Goal: Task Accomplishment & Management: Use online tool/utility

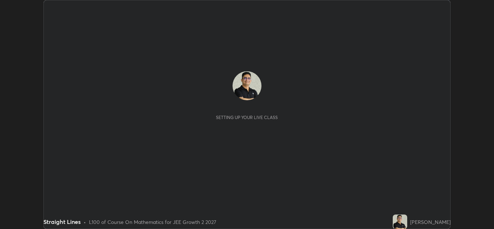
scroll to position [229, 494]
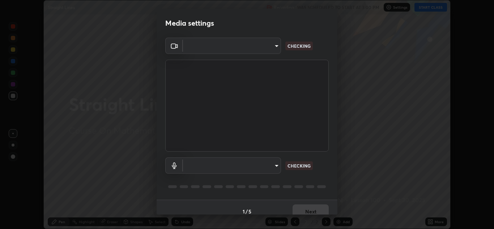
click at [274, 167] on body "Erase all Straight Lines Recording WAS SCHEDULED TO START AT 3:00 PM Settings S…" at bounding box center [247, 114] width 494 height 229
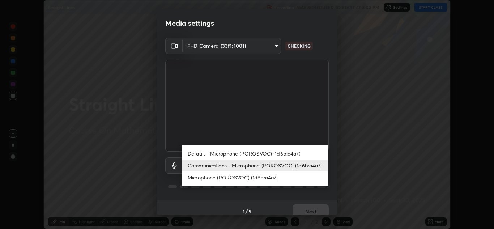
type input "ffb915138f5094fbba49c7dcbdc0b3377f3315ea980a35094b33733fc21d282d"
type input "communications"
click at [297, 166] on li "Communications - Microphone (POROSVOC) (1d6b:a4a7)" at bounding box center [255, 166] width 146 height 12
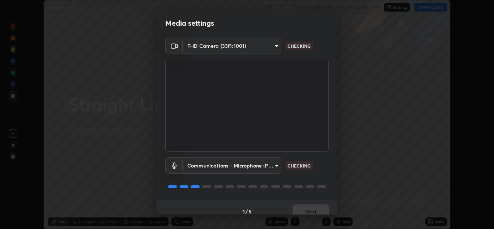
scroll to position [8, 0]
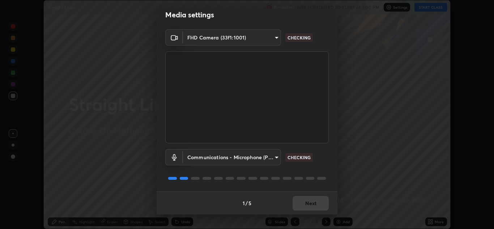
click at [313, 177] on div at bounding box center [247, 178] width 164 height 9
click at [308, 179] on div at bounding box center [310, 178] width 9 height 3
click at [304, 178] on div at bounding box center [247, 178] width 164 height 9
click at [304, 203] on button "Next" at bounding box center [311, 203] width 36 height 14
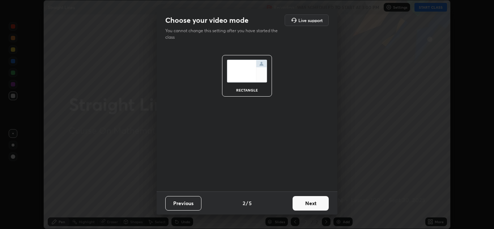
scroll to position [0, 0]
click at [310, 201] on button "Next" at bounding box center [311, 203] width 36 height 14
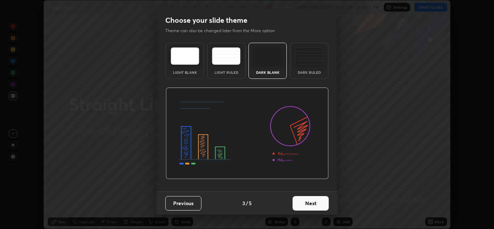
click at [312, 202] on button "Next" at bounding box center [311, 203] width 36 height 14
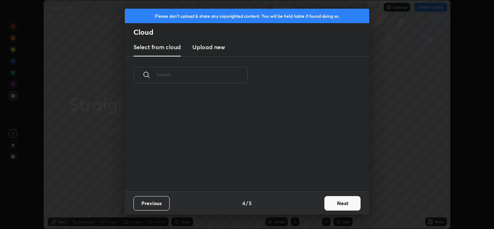
click at [325, 203] on button "Next" at bounding box center [343, 203] width 36 height 14
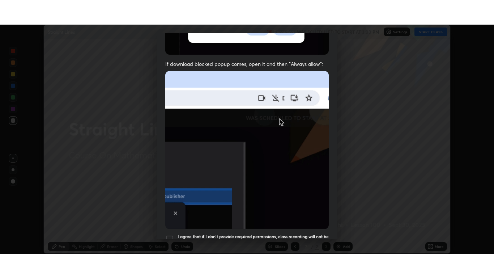
scroll to position [156, 0]
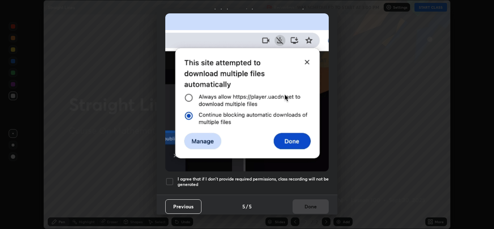
click at [170, 177] on div at bounding box center [169, 181] width 9 height 9
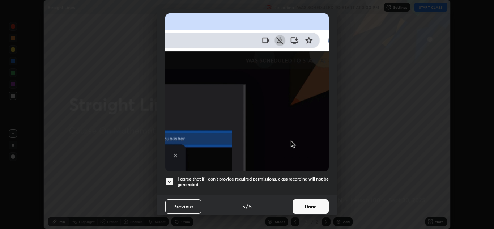
click at [309, 200] on button "Done" at bounding box center [311, 206] width 36 height 14
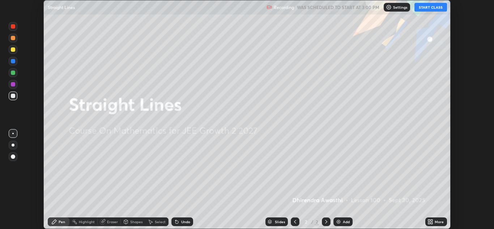
click at [425, 9] on button "START CLASS" at bounding box center [431, 7] width 33 height 9
click at [429, 223] on icon at bounding box center [429, 223] width 2 height 2
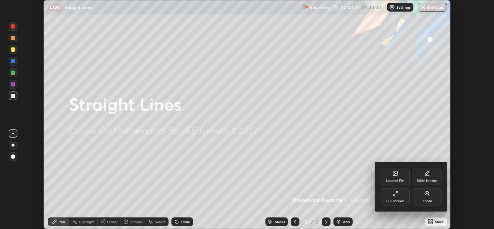
click at [400, 198] on div "Full screen" at bounding box center [395, 196] width 29 height 17
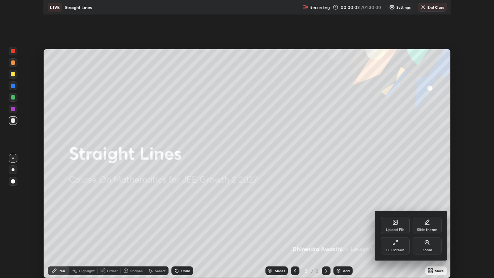
scroll to position [278, 494]
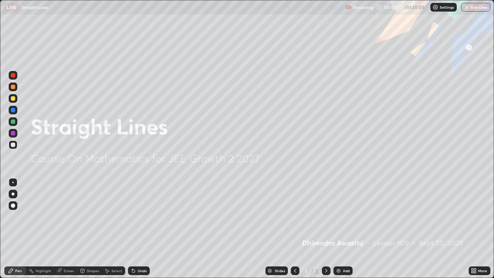
click at [339, 229] on img at bounding box center [339, 271] width 6 height 6
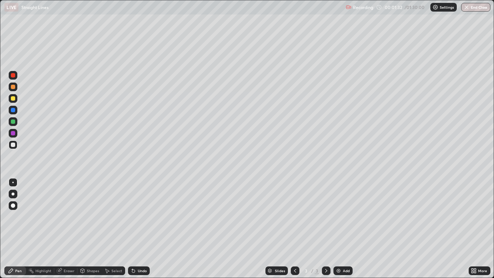
click at [139, 229] on div "Undo" at bounding box center [142, 271] width 9 height 4
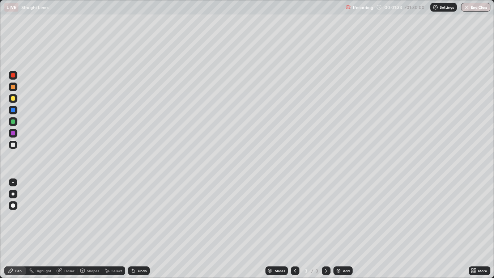
click at [141, 229] on div "Undo" at bounding box center [142, 271] width 9 height 4
click at [140, 229] on div "Undo" at bounding box center [142, 271] width 9 height 4
click at [61, 229] on icon at bounding box center [60, 270] width 4 height 4
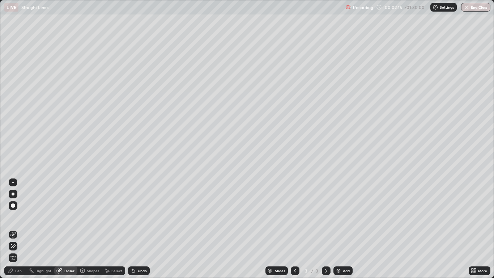
click at [29, 229] on circle at bounding box center [29, 270] width 1 height 1
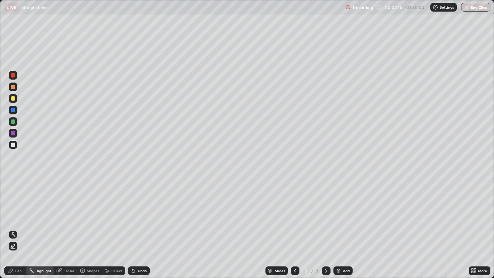
click at [17, 229] on div "Pen" at bounding box center [18, 271] width 7 height 4
click at [14, 122] on div at bounding box center [13, 121] width 4 height 4
click at [12, 144] on div at bounding box center [13, 145] width 4 height 4
click at [13, 122] on div at bounding box center [13, 121] width 4 height 4
click at [343, 229] on div "Add" at bounding box center [343, 270] width 19 height 9
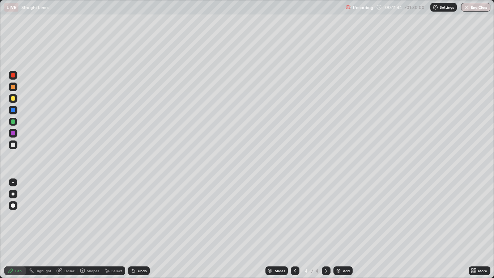
click at [296, 229] on icon at bounding box center [295, 271] width 6 height 6
click at [326, 229] on icon at bounding box center [326, 271] width 6 height 6
click at [14, 145] on div at bounding box center [13, 145] width 4 height 4
click at [136, 229] on div "Undo" at bounding box center [139, 270] width 22 height 9
click at [140, 229] on div "Undo" at bounding box center [142, 271] width 9 height 4
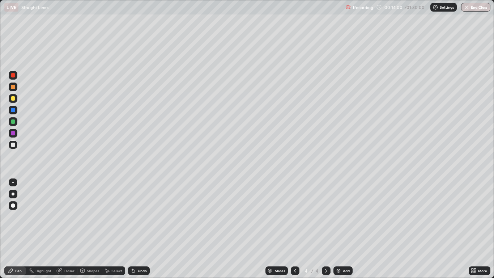
click at [141, 229] on div "Undo" at bounding box center [139, 270] width 22 height 9
click at [144, 229] on div "Undo" at bounding box center [142, 271] width 9 height 4
click at [13, 87] on div at bounding box center [13, 87] width 4 height 4
click at [14, 98] on div at bounding box center [13, 98] width 4 height 4
click at [14, 122] on div at bounding box center [13, 121] width 4 height 4
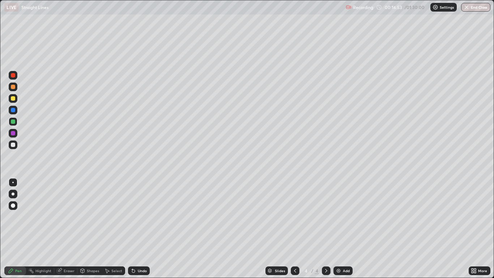
click at [138, 229] on div "Undo" at bounding box center [142, 271] width 9 height 4
click at [139, 229] on div "Undo" at bounding box center [142, 271] width 9 height 4
click at [68, 229] on div "Eraser" at bounding box center [69, 271] width 11 height 4
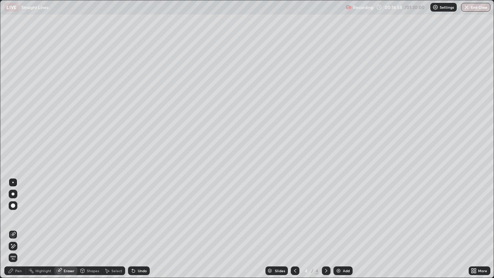
click at [19, 229] on div "Pen" at bounding box center [15, 270] width 22 height 9
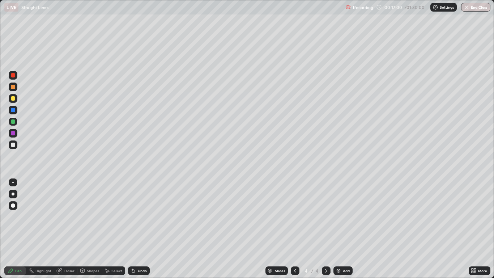
click at [14, 145] on div at bounding box center [13, 145] width 4 height 4
click at [141, 229] on div "Undo" at bounding box center [142, 271] width 9 height 4
click at [295, 229] on icon at bounding box center [295, 271] width 6 height 6
click at [327, 229] on icon at bounding box center [326, 271] width 2 height 4
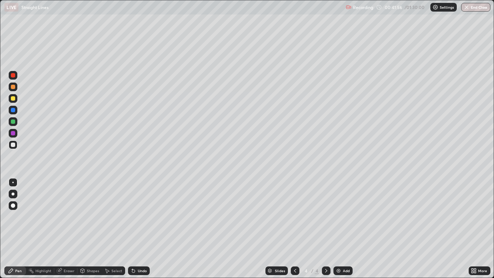
click at [342, 229] on div "Add" at bounding box center [343, 270] width 19 height 9
click at [136, 229] on div "Undo" at bounding box center [139, 270] width 22 height 9
click at [140, 229] on div "Undo" at bounding box center [142, 271] width 9 height 4
click at [16, 122] on div at bounding box center [13, 121] width 9 height 9
click at [13, 144] on div at bounding box center [13, 145] width 4 height 4
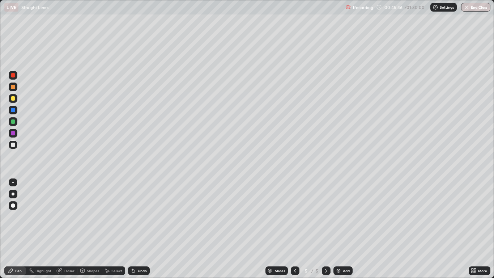
click at [376, 229] on div "Slides 5 / 5 Add" at bounding box center [309, 270] width 319 height 14
click at [375, 229] on div "Slides 5 / 5 Add" at bounding box center [309, 270] width 319 height 14
click at [13, 89] on div at bounding box center [13, 86] width 9 height 9
click at [16, 88] on div at bounding box center [13, 86] width 9 height 9
click at [16, 122] on div at bounding box center [13, 121] width 9 height 9
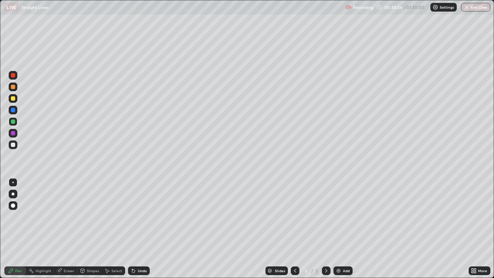
click at [339, 229] on img at bounding box center [339, 271] width 6 height 6
click at [12, 148] on div at bounding box center [13, 144] width 9 height 9
click at [140, 229] on div "Undo" at bounding box center [142, 271] width 9 height 4
click at [66, 229] on div "Eraser" at bounding box center [69, 271] width 11 height 4
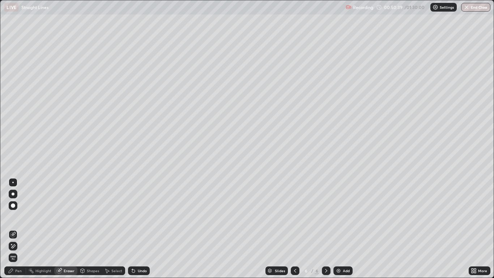
click at [20, 229] on div "Pen" at bounding box center [18, 271] width 7 height 4
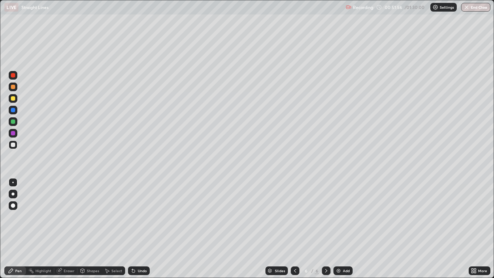
click at [338, 229] on img at bounding box center [339, 271] width 6 height 6
click at [138, 229] on div "Undo" at bounding box center [142, 271] width 9 height 4
click at [133, 229] on icon at bounding box center [133, 271] width 3 height 3
click at [13, 122] on div at bounding box center [13, 121] width 4 height 4
click at [67, 229] on div "Eraser" at bounding box center [69, 271] width 11 height 4
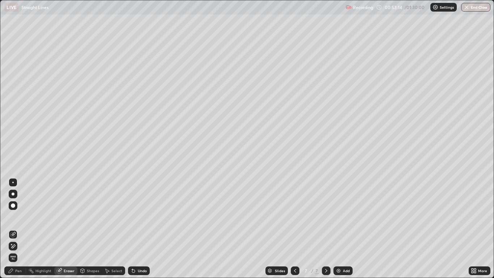
click at [18, 229] on div "Pen" at bounding box center [15, 270] width 22 height 9
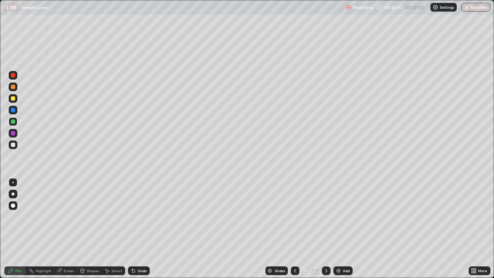
click at [340, 229] on img at bounding box center [339, 271] width 6 height 6
click at [138, 229] on div "Undo" at bounding box center [142, 271] width 9 height 4
click at [140, 229] on div "Undo" at bounding box center [142, 271] width 9 height 4
click at [144, 229] on div "Undo" at bounding box center [142, 271] width 9 height 4
click at [14, 146] on div at bounding box center [13, 145] width 4 height 4
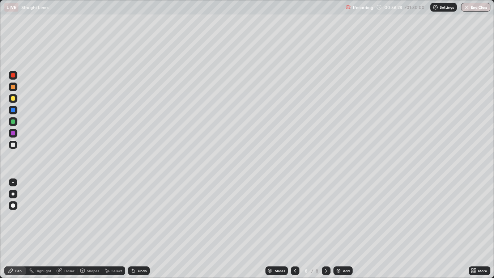
click at [71, 229] on div "Eraser" at bounding box center [69, 271] width 11 height 4
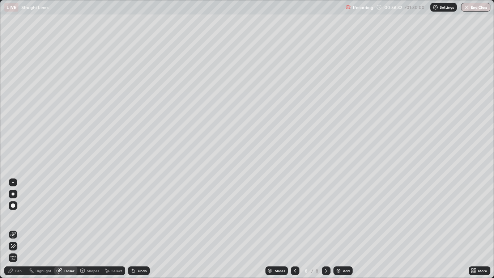
click at [20, 229] on div "Pen" at bounding box center [18, 271] width 7 height 4
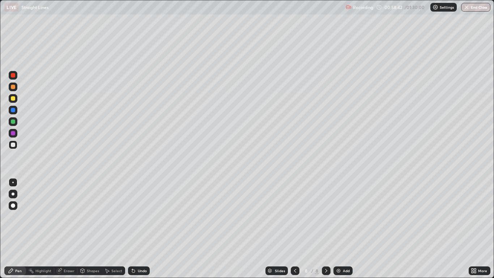
click at [13, 123] on div at bounding box center [13, 121] width 4 height 4
click at [13, 99] on div at bounding box center [13, 98] width 4 height 4
click at [133, 229] on icon at bounding box center [133, 271] width 3 height 3
click at [134, 229] on icon at bounding box center [134, 271] width 6 height 6
click at [138, 229] on div "Undo" at bounding box center [139, 270] width 22 height 9
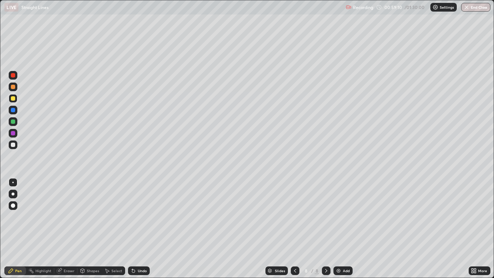
click at [135, 229] on div "Undo" at bounding box center [139, 270] width 22 height 9
click at [135, 229] on icon at bounding box center [134, 271] width 6 height 6
click at [136, 229] on div "Undo" at bounding box center [139, 270] width 22 height 9
click at [138, 229] on div "Undo" at bounding box center [142, 271] width 9 height 4
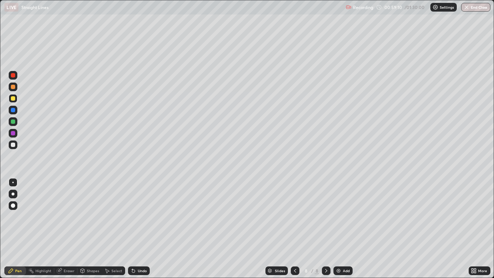
click at [138, 229] on div "Undo" at bounding box center [142, 271] width 9 height 4
click at [139, 229] on div "Undo" at bounding box center [142, 271] width 9 height 4
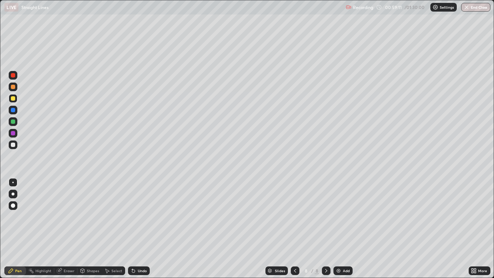
click at [140, 229] on div "Undo" at bounding box center [142, 271] width 9 height 4
click at [138, 229] on div "Undo" at bounding box center [139, 270] width 22 height 9
click at [140, 229] on div "Undo" at bounding box center [142, 271] width 9 height 4
click at [138, 229] on div "Undo" at bounding box center [142, 271] width 9 height 4
click at [139, 229] on div "Undo" at bounding box center [142, 271] width 9 height 4
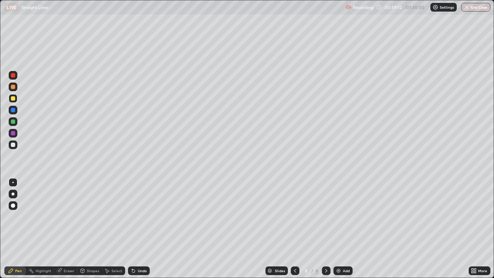
click at [140, 229] on div "Undo" at bounding box center [139, 270] width 22 height 9
click at [139, 229] on div "Undo" at bounding box center [142, 271] width 9 height 4
click at [140, 229] on div "Undo" at bounding box center [139, 270] width 22 height 9
click at [137, 229] on div "Undo" at bounding box center [139, 270] width 22 height 9
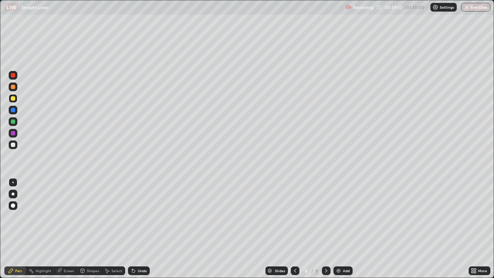
click at [137, 229] on div "Undo" at bounding box center [139, 270] width 22 height 9
click at [139, 229] on div "Undo" at bounding box center [139, 270] width 22 height 9
click at [140, 229] on div "Undo" at bounding box center [139, 270] width 22 height 9
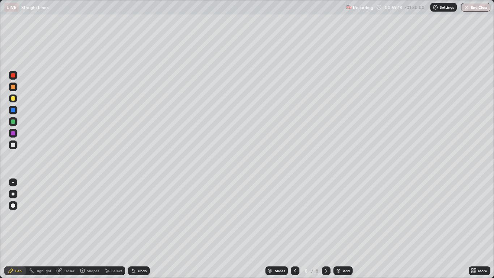
click at [139, 229] on div "Undo" at bounding box center [139, 270] width 22 height 9
click at [140, 229] on div "Undo" at bounding box center [137, 270] width 25 height 14
click at [140, 229] on div "Undo" at bounding box center [139, 270] width 22 height 9
click at [138, 229] on div "Undo" at bounding box center [139, 270] width 22 height 9
click at [140, 229] on div "Undo" at bounding box center [139, 270] width 22 height 9
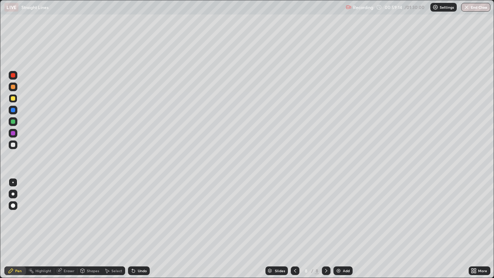
click at [140, 229] on div "Undo" at bounding box center [139, 270] width 22 height 9
click at [140, 229] on div "Undo" at bounding box center [137, 270] width 25 height 14
click at [141, 229] on div "Undo" at bounding box center [139, 270] width 22 height 9
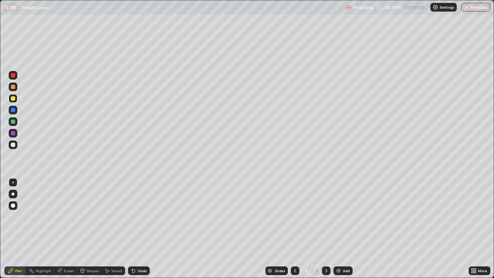
click at [141, 229] on div "Undo" at bounding box center [139, 270] width 22 height 9
click at [140, 229] on div "Undo" at bounding box center [137, 270] width 25 height 14
click at [142, 229] on div "Undo" at bounding box center [137, 270] width 25 height 14
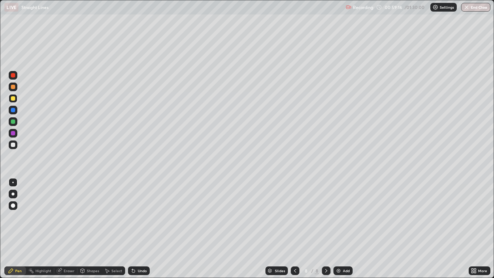
click at [140, 229] on div "Undo" at bounding box center [139, 270] width 22 height 9
click at [142, 229] on div "Undo" at bounding box center [139, 270] width 22 height 9
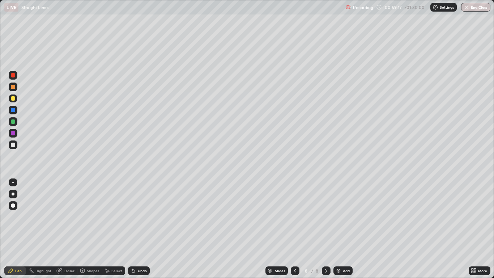
click at [141, 229] on div "Undo" at bounding box center [137, 270] width 25 height 14
click at [140, 229] on div "Undo" at bounding box center [137, 270] width 25 height 14
click at [139, 229] on div "Undo" at bounding box center [142, 271] width 9 height 4
click at [140, 229] on div "Undo" at bounding box center [142, 271] width 9 height 4
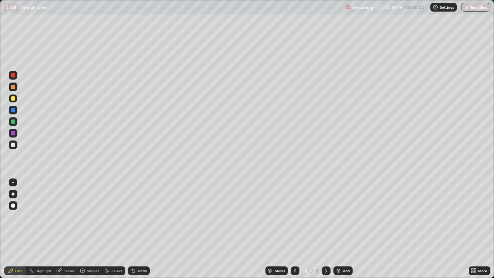
click at [143, 229] on div "Undo" at bounding box center [142, 271] width 9 height 4
click at [140, 229] on div "Undo" at bounding box center [142, 271] width 9 height 4
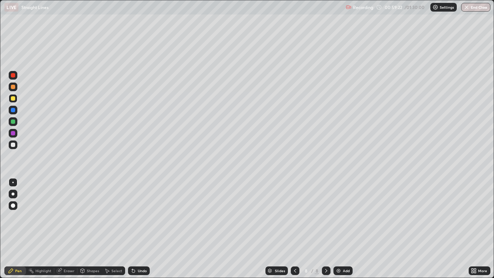
click at [65, 229] on div "Eraser" at bounding box center [69, 271] width 11 height 4
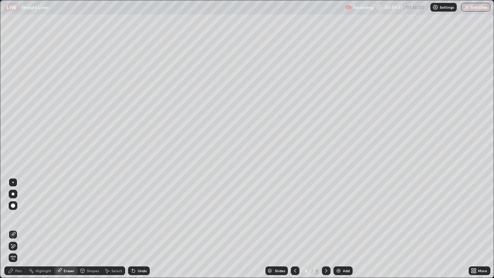
click at [17, 229] on div "Pen" at bounding box center [18, 271] width 7 height 4
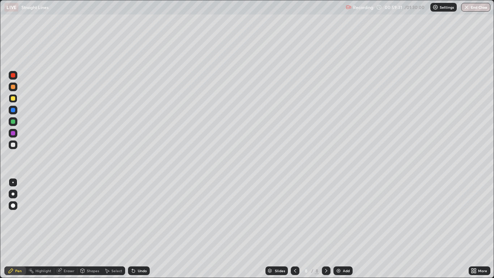
click at [15, 229] on div "Pen" at bounding box center [15, 270] width 22 height 9
click at [15, 229] on div "Pen" at bounding box center [18, 271] width 7 height 4
click at [14, 146] on div at bounding box center [13, 145] width 4 height 4
click at [13, 99] on div at bounding box center [13, 98] width 4 height 4
click at [13, 111] on div at bounding box center [13, 110] width 4 height 4
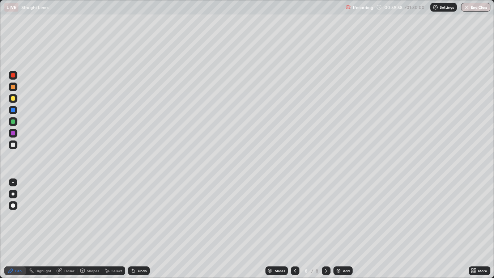
click at [139, 229] on div "Undo" at bounding box center [142, 271] width 9 height 4
click at [14, 123] on div at bounding box center [13, 121] width 4 height 4
click at [13, 133] on div at bounding box center [13, 133] width 4 height 4
click at [13, 86] on div at bounding box center [13, 87] width 4 height 4
click at [14, 108] on div at bounding box center [13, 110] width 4 height 4
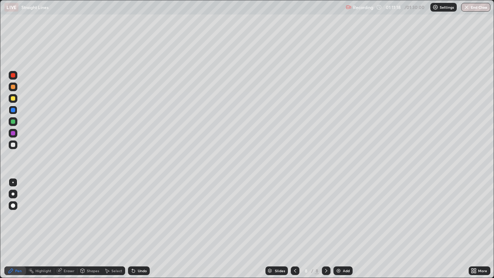
click at [16, 121] on div at bounding box center [13, 121] width 9 height 9
click at [15, 96] on div at bounding box center [13, 98] width 9 height 9
click at [342, 229] on div "Add" at bounding box center [343, 270] width 19 height 9
click at [14, 132] on div at bounding box center [13, 133] width 4 height 4
click at [295, 229] on icon at bounding box center [295, 271] width 6 height 6
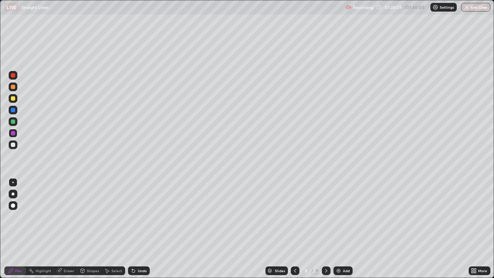
click at [326, 229] on icon at bounding box center [326, 271] width 2 height 4
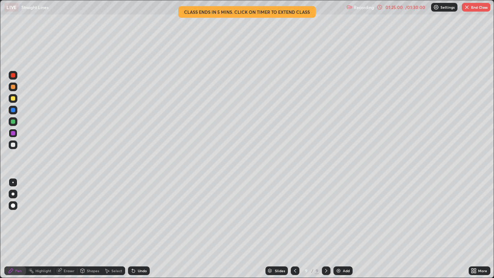
click at [482, 10] on button "End Class" at bounding box center [476, 7] width 29 height 9
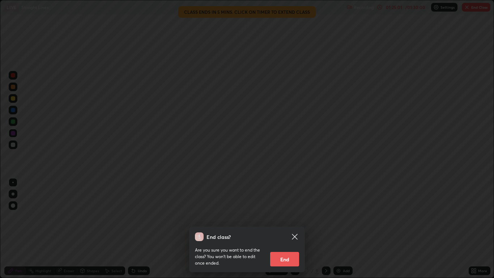
click at [286, 229] on button "End" at bounding box center [284, 259] width 29 height 14
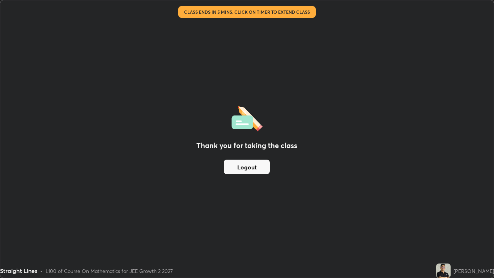
click at [260, 166] on button "Logout" at bounding box center [247, 167] width 46 height 14
